Goal: Transaction & Acquisition: Purchase product/service

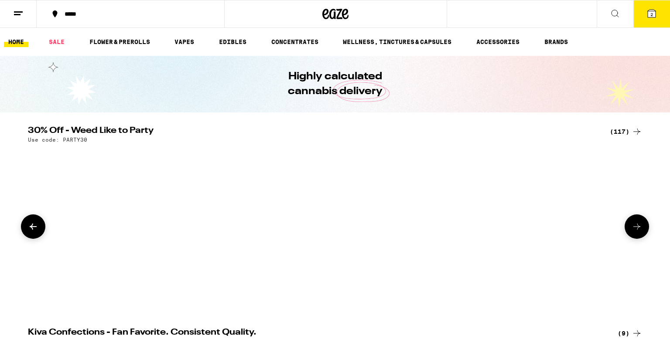
scroll to position [0, 7740]
click at [32, 223] on button at bounding box center [33, 227] width 24 height 24
click at [27, 239] on button at bounding box center [33, 227] width 24 height 24
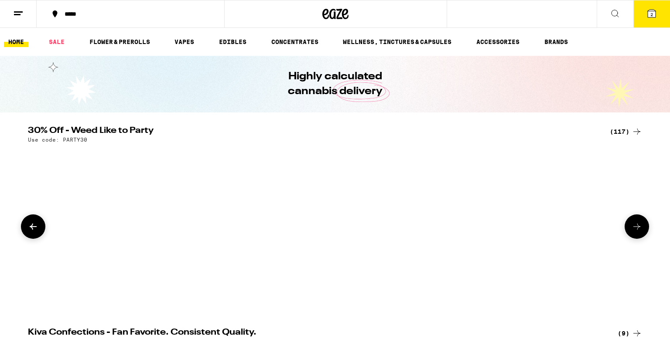
click at [27, 239] on button at bounding box center [33, 227] width 24 height 24
click at [41, 228] on button at bounding box center [33, 227] width 24 height 24
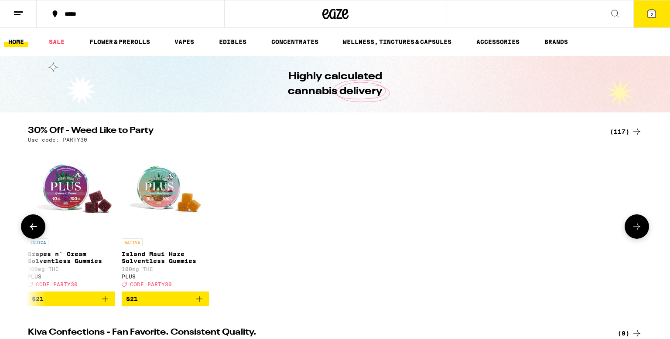
click at [41, 228] on button at bounding box center [33, 227] width 24 height 24
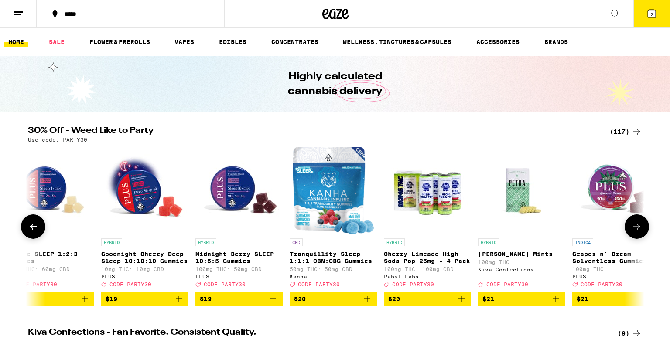
click at [41, 228] on button at bounding box center [33, 227] width 24 height 24
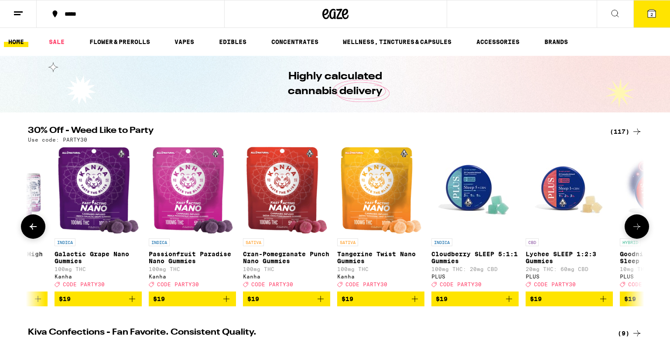
click at [41, 228] on button at bounding box center [33, 227] width 24 height 24
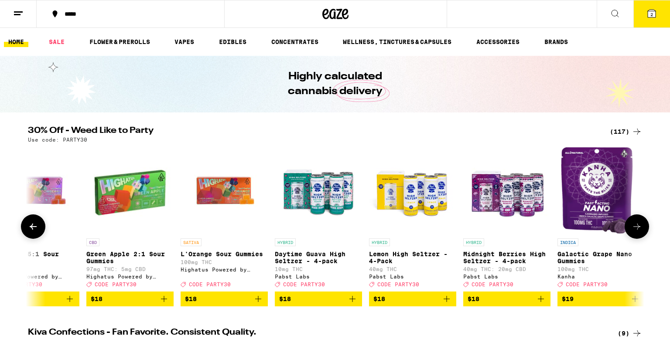
scroll to position [0, 3034]
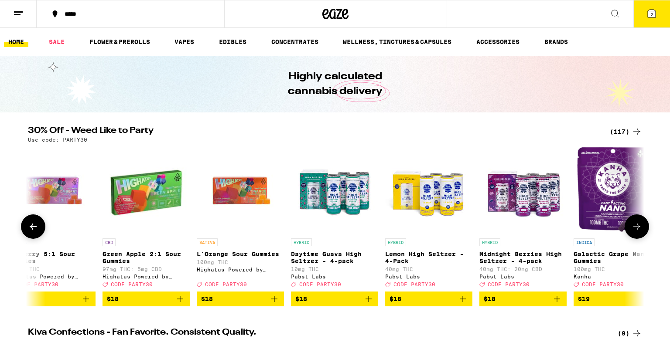
click at [41, 228] on button at bounding box center [33, 227] width 24 height 24
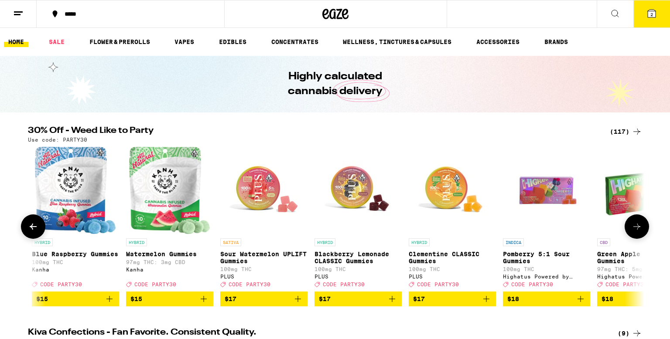
scroll to position [0, 2515]
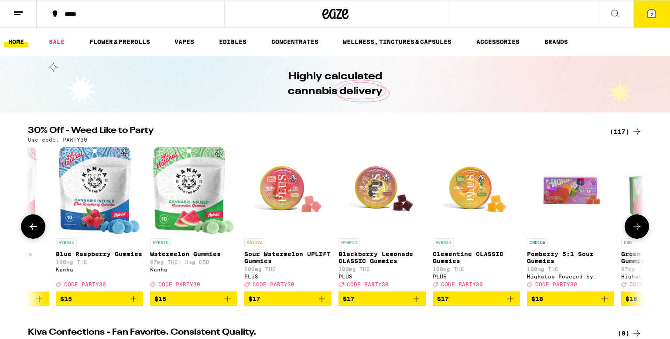
click at [41, 228] on button at bounding box center [33, 227] width 24 height 24
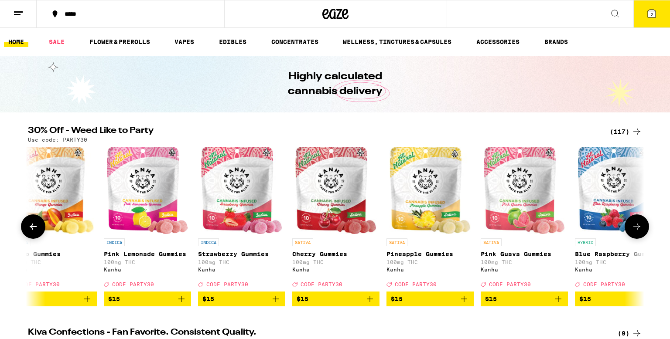
click at [41, 228] on button at bounding box center [33, 227] width 24 height 24
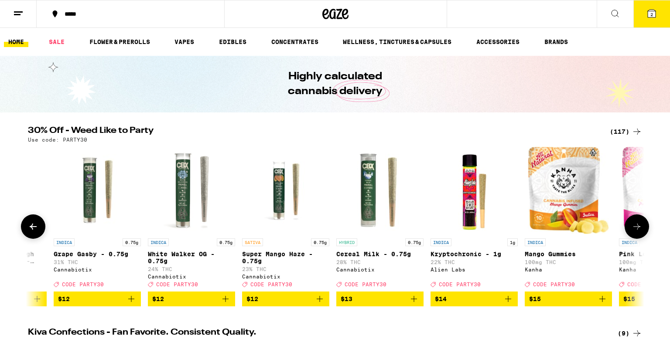
scroll to position [0, 1478]
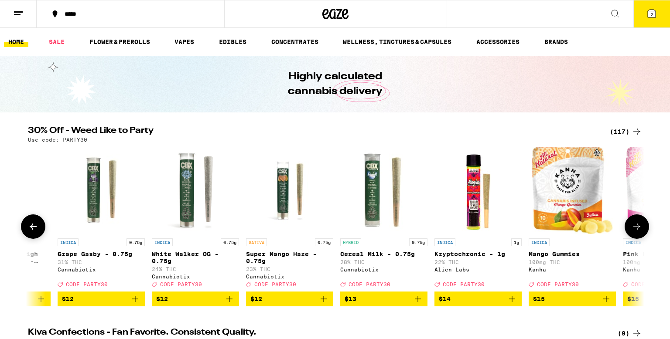
click at [633, 239] on button at bounding box center [637, 227] width 24 height 24
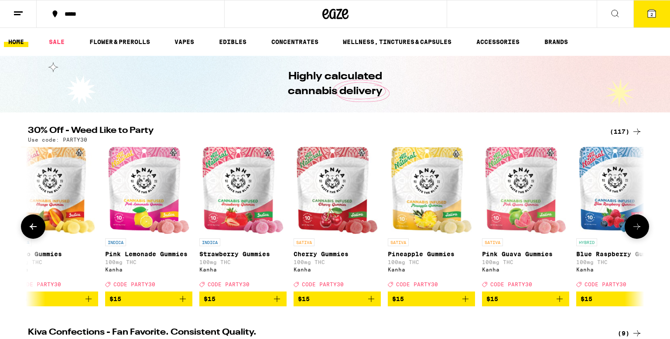
scroll to position [0, 1997]
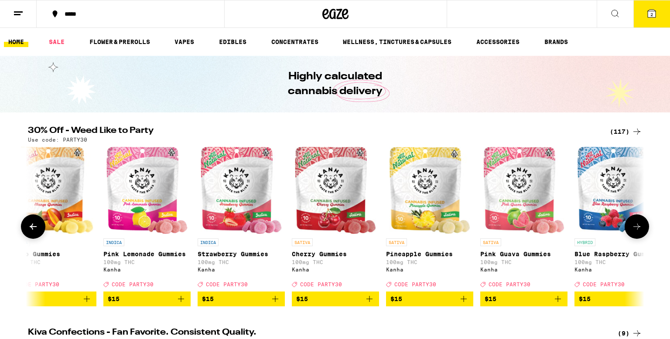
click at [37, 232] on icon at bounding box center [33, 227] width 10 height 10
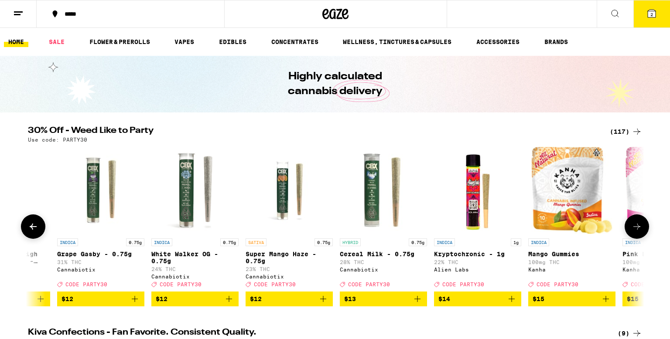
click at [37, 232] on icon at bounding box center [33, 227] width 10 height 10
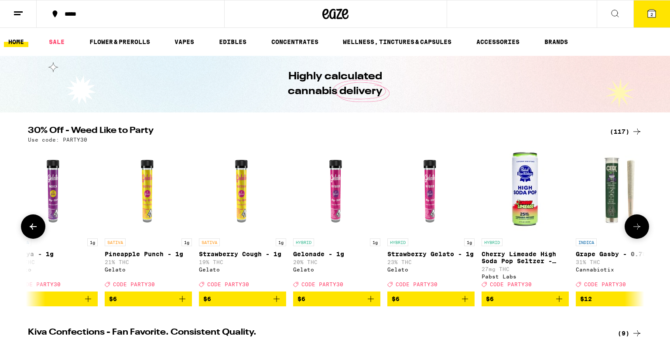
click at [37, 232] on icon at bounding box center [33, 227] width 10 height 10
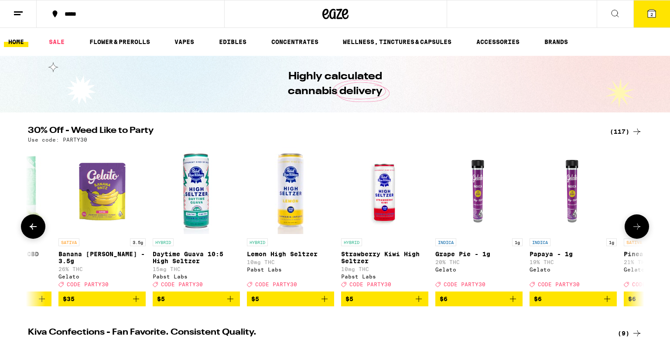
click at [37, 232] on icon at bounding box center [33, 227] width 10 height 10
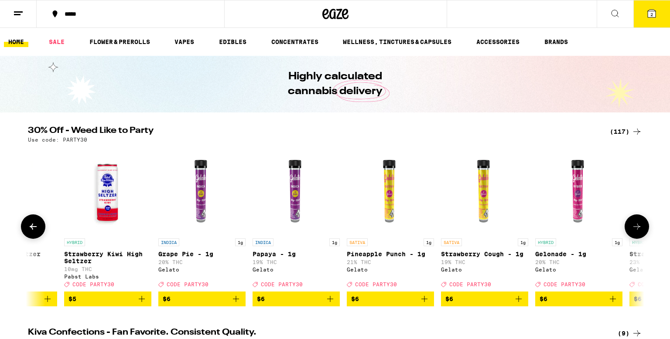
scroll to position [0, 0]
